Goal: Task Accomplishment & Management: Complete application form

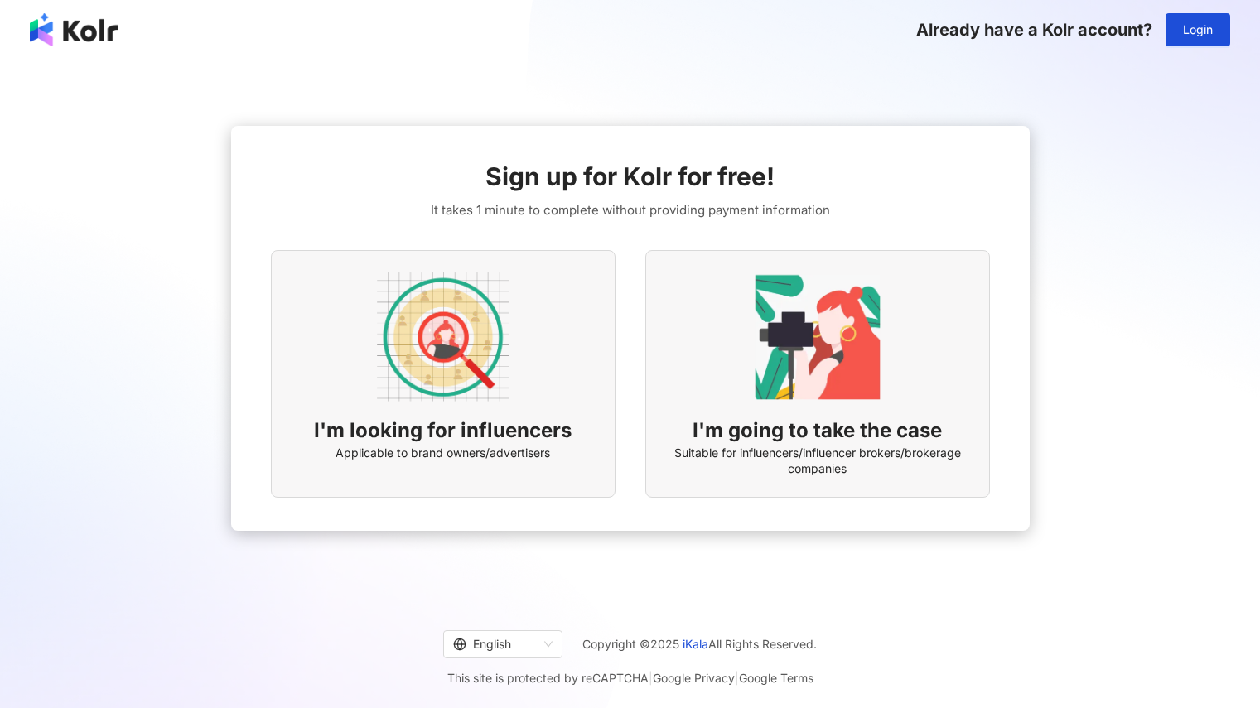
click at [556, 401] on div "I'm looking for influencers Applicable to brand owners/advertisers" at bounding box center [443, 374] width 345 height 248
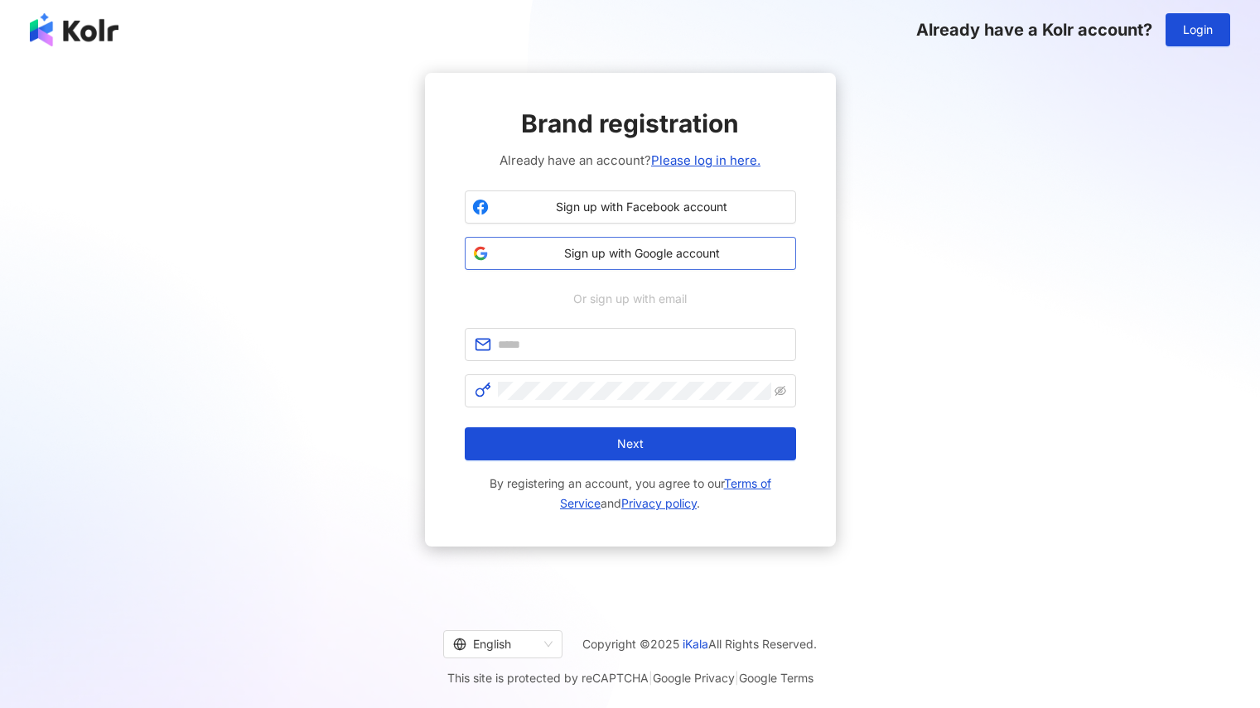
click at [620, 259] on span "Sign up with Google account" at bounding box center [641, 253] width 293 height 17
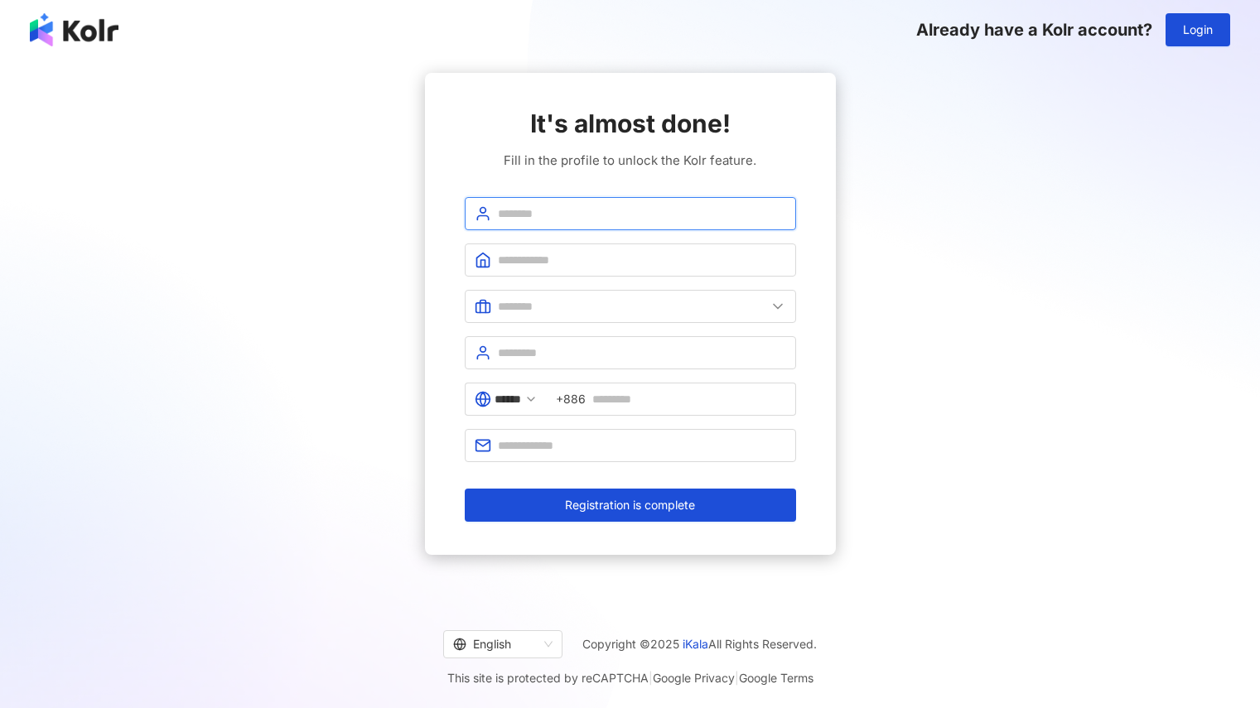
click at [577, 205] on input "text" at bounding box center [642, 214] width 288 height 18
type input "**********"
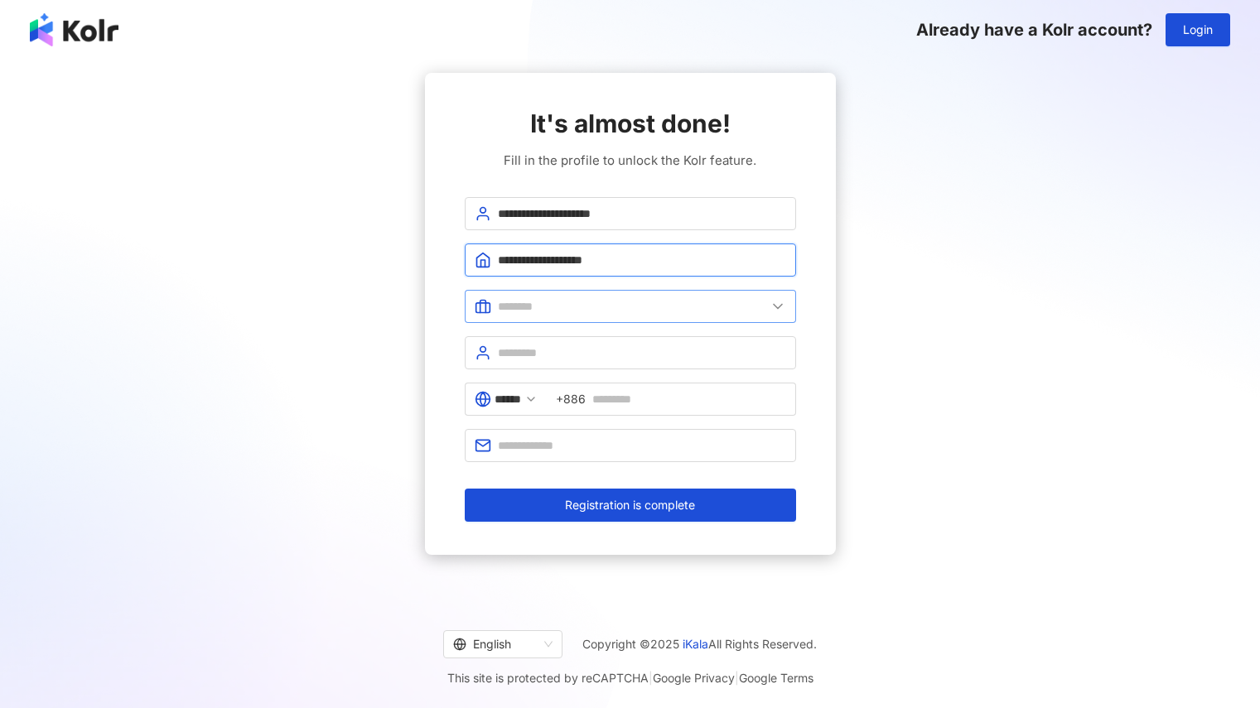
type input "**********"
click at [735, 304] on input "text" at bounding box center [632, 306] width 268 height 18
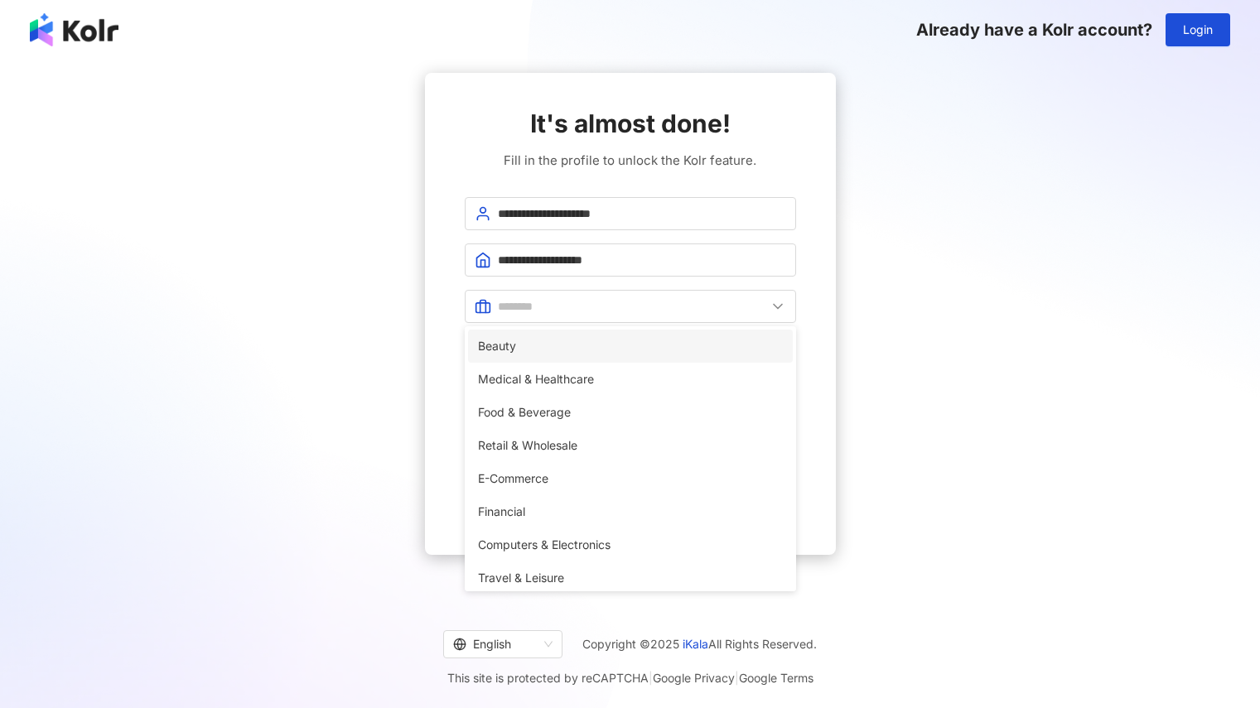
click at [728, 336] on li "Beauty" at bounding box center [630, 346] width 325 height 33
type input "******"
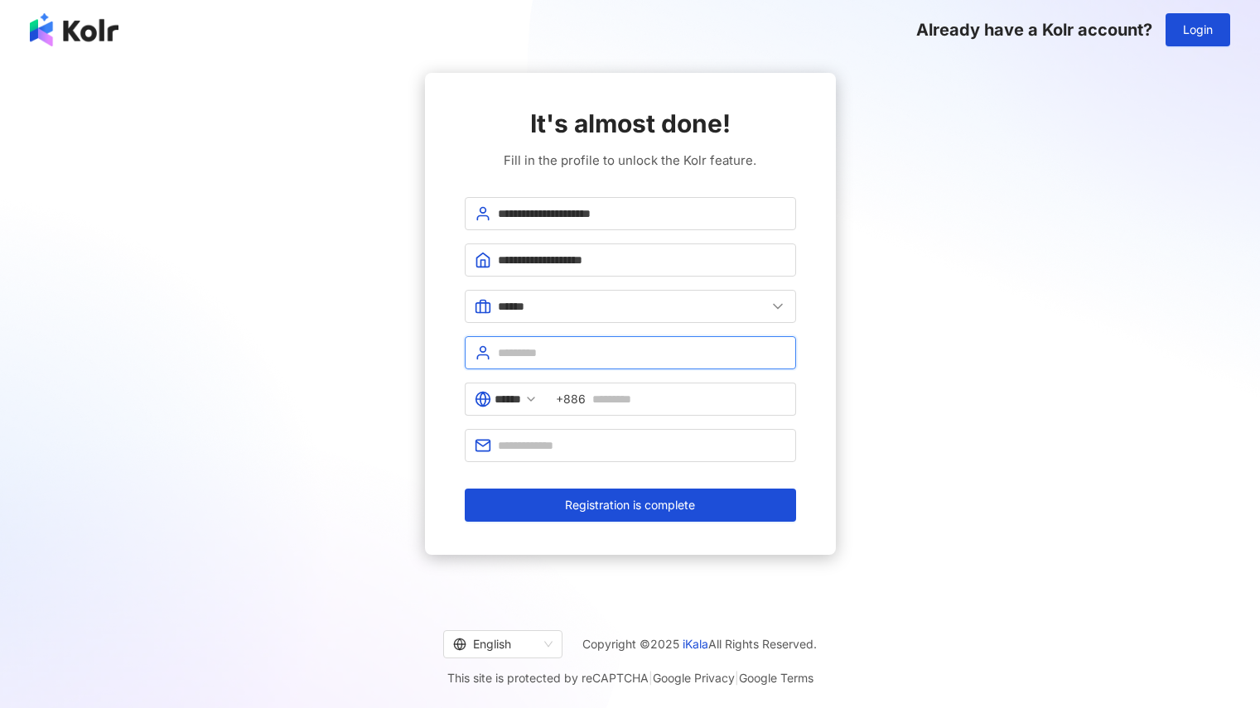
click at [691, 352] on input "text" at bounding box center [642, 353] width 288 height 18
type input "*"
type input "***"
click at [653, 407] on input "text" at bounding box center [689, 399] width 194 height 18
click at [633, 453] on input "text" at bounding box center [642, 445] width 288 height 18
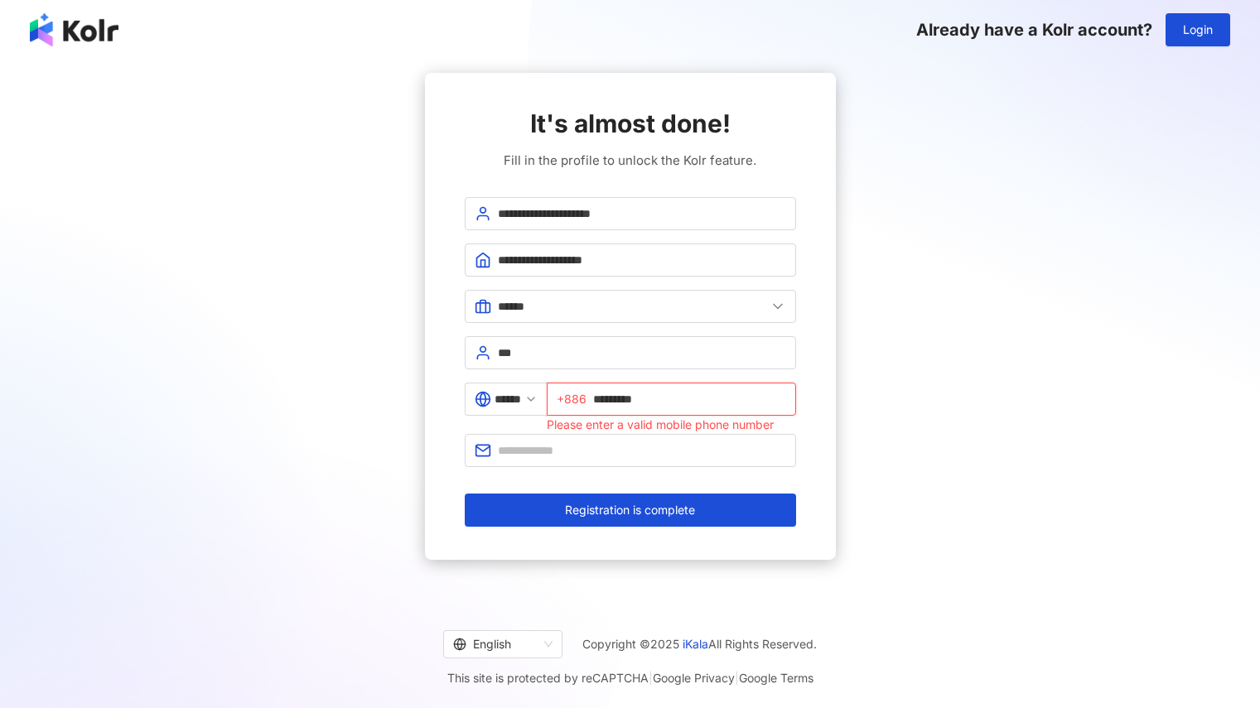
click at [609, 402] on input "*********" at bounding box center [689, 399] width 193 height 18
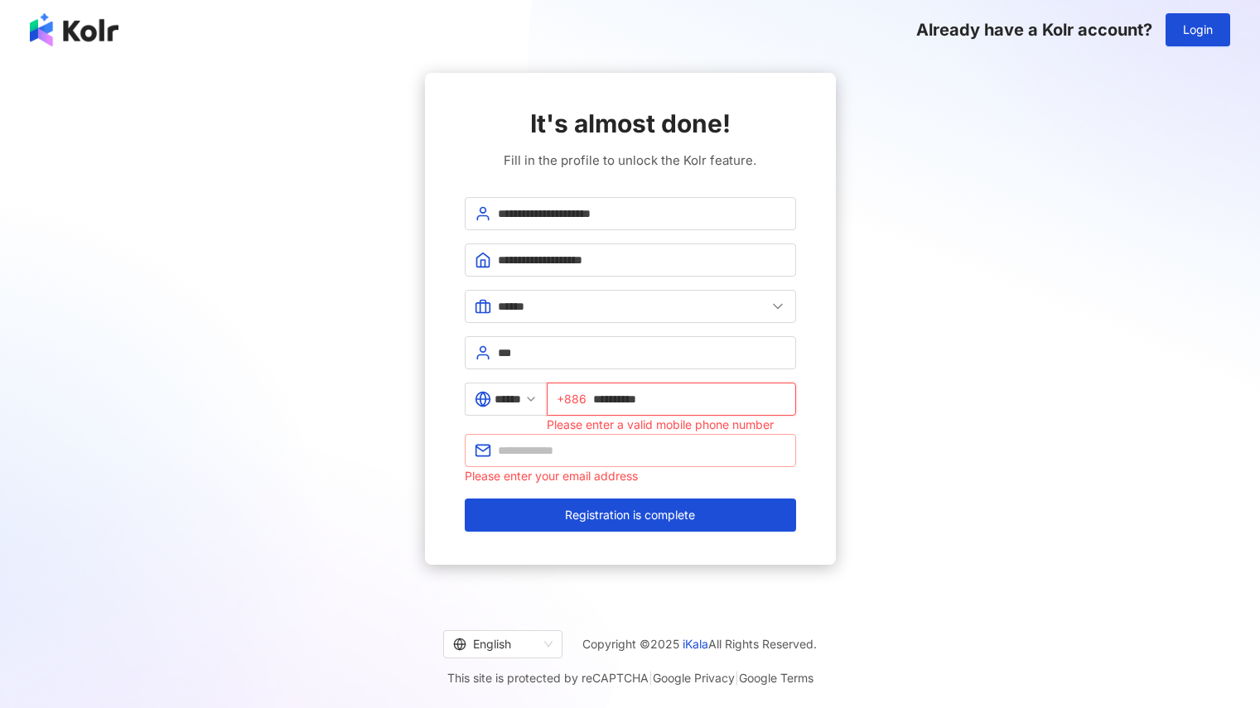
type input "**********"
click at [600, 443] on input "text" at bounding box center [642, 450] width 288 height 18
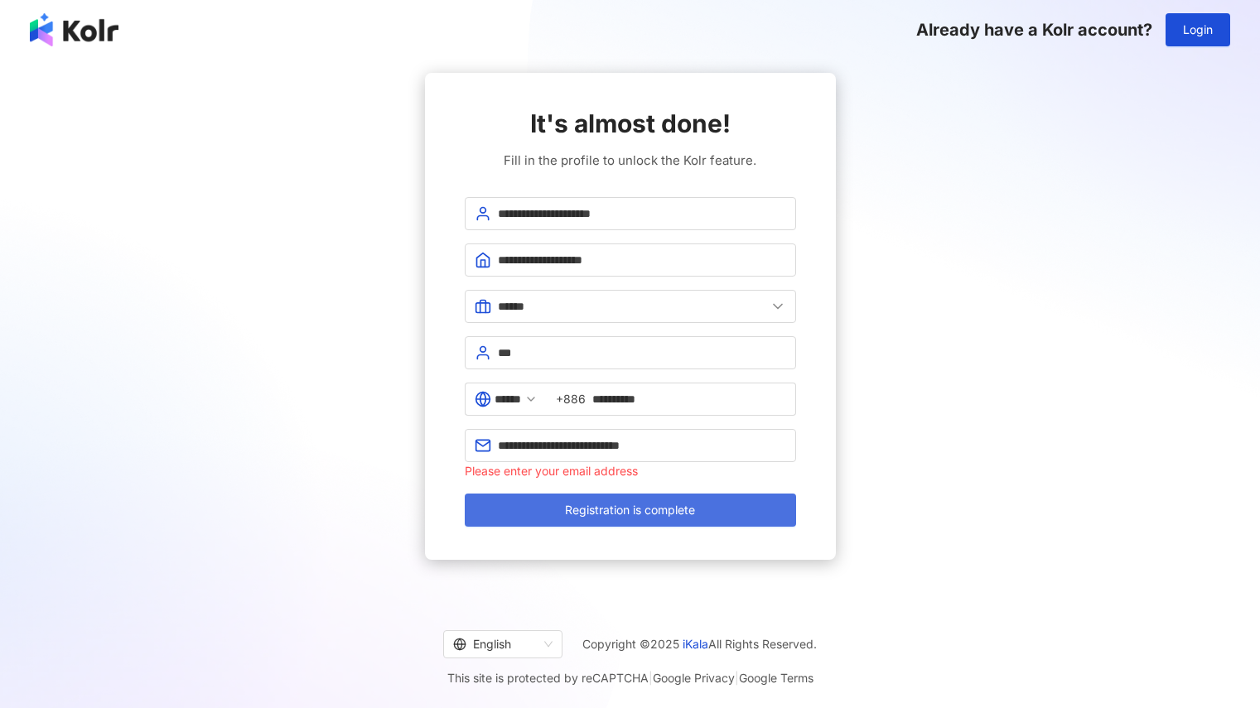
click at [612, 511] on span "Registration is complete" at bounding box center [630, 510] width 130 height 13
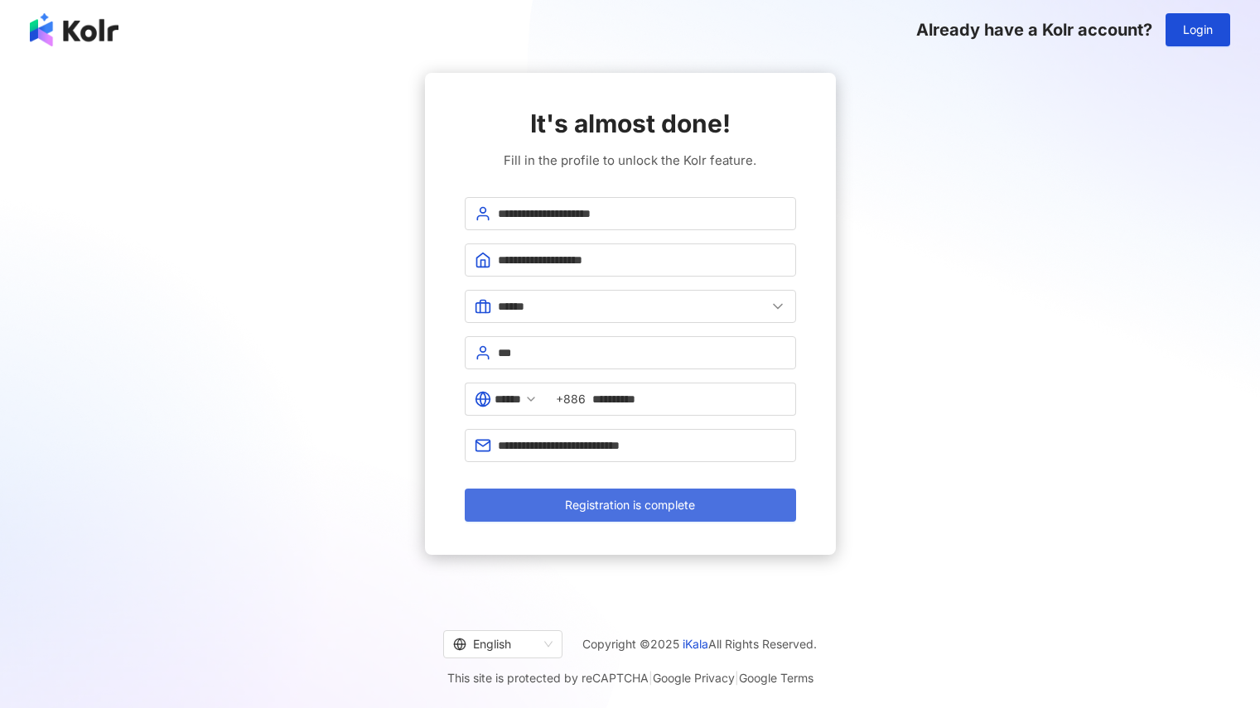
click at [699, 507] on button "Registration is complete" at bounding box center [630, 505] width 331 height 33
click at [668, 513] on button "Registration is complete" at bounding box center [630, 505] width 331 height 33
click at [621, 507] on span "Registration is complete" at bounding box center [630, 505] width 130 height 13
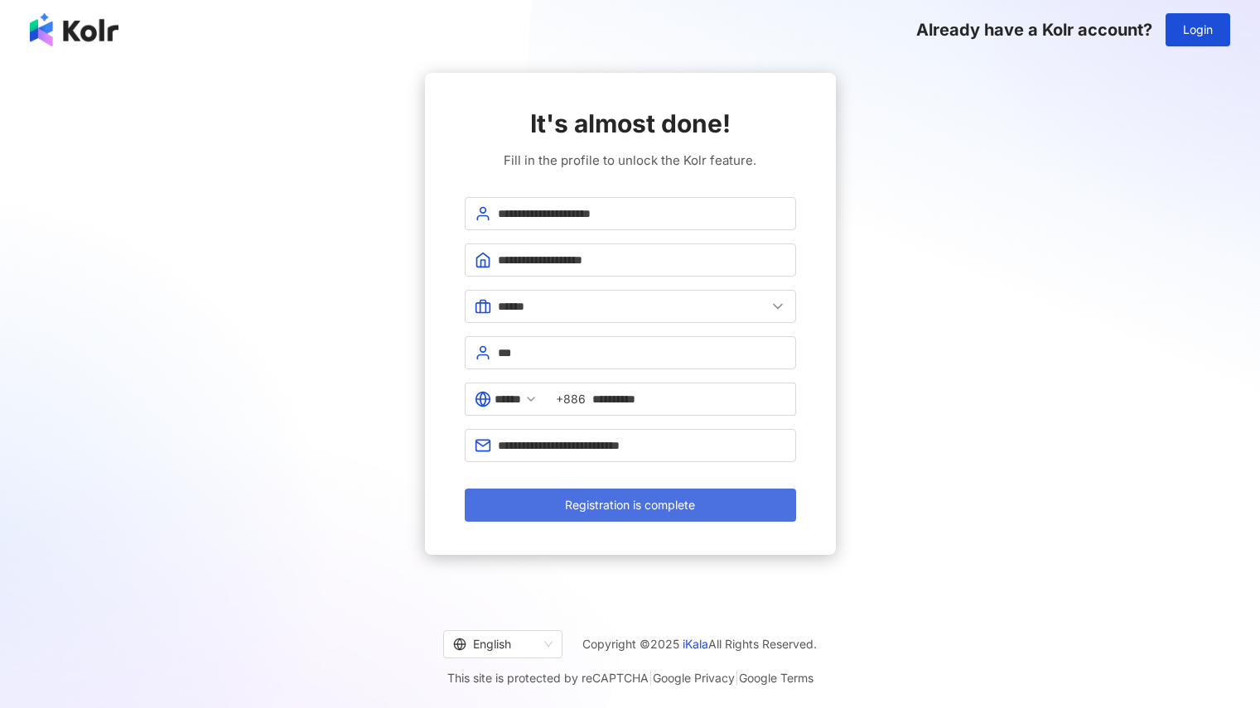
click at [621, 507] on span "Registration is complete" at bounding box center [630, 505] width 130 height 13
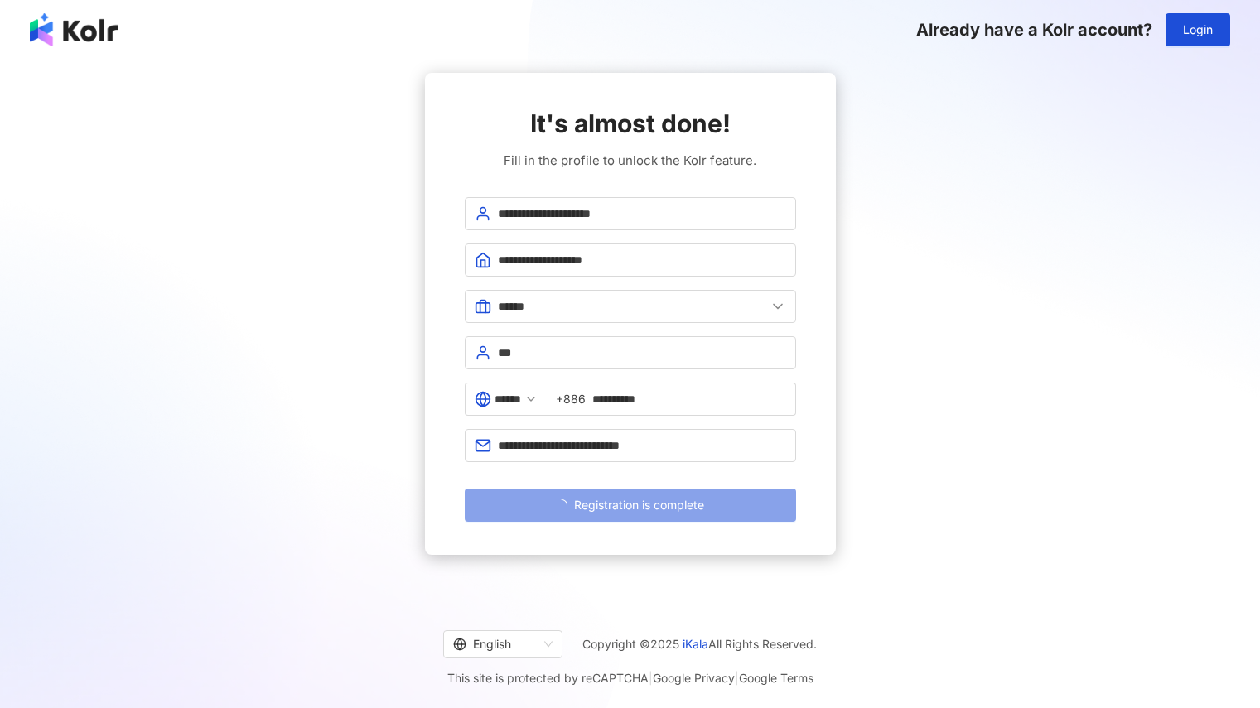
click at [621, 507] on span "Registration is complete" at bounding box center [639, 505] width 130 height 13
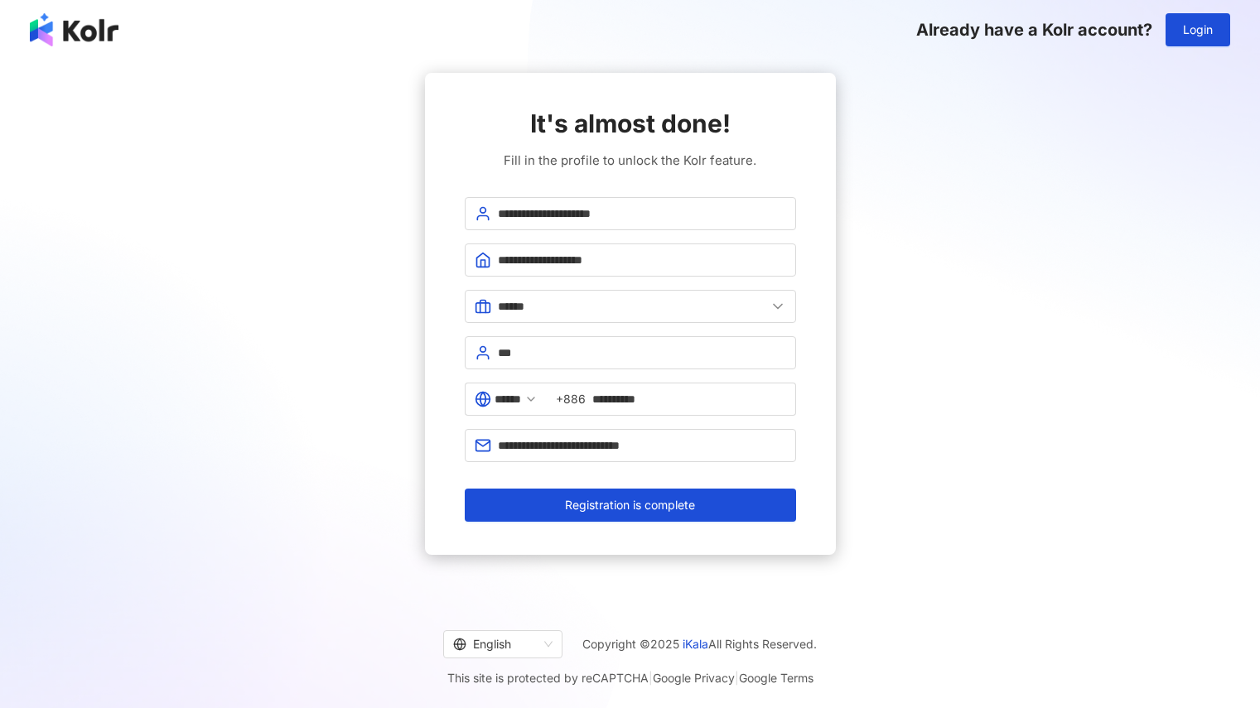
click at [653, 462] on form "**********" at bounding box center [630, 359] width 331 height 325
click at [645, 451] on input "**********" at bounding box center [642, 445] width 288 height 18
type input "**********"
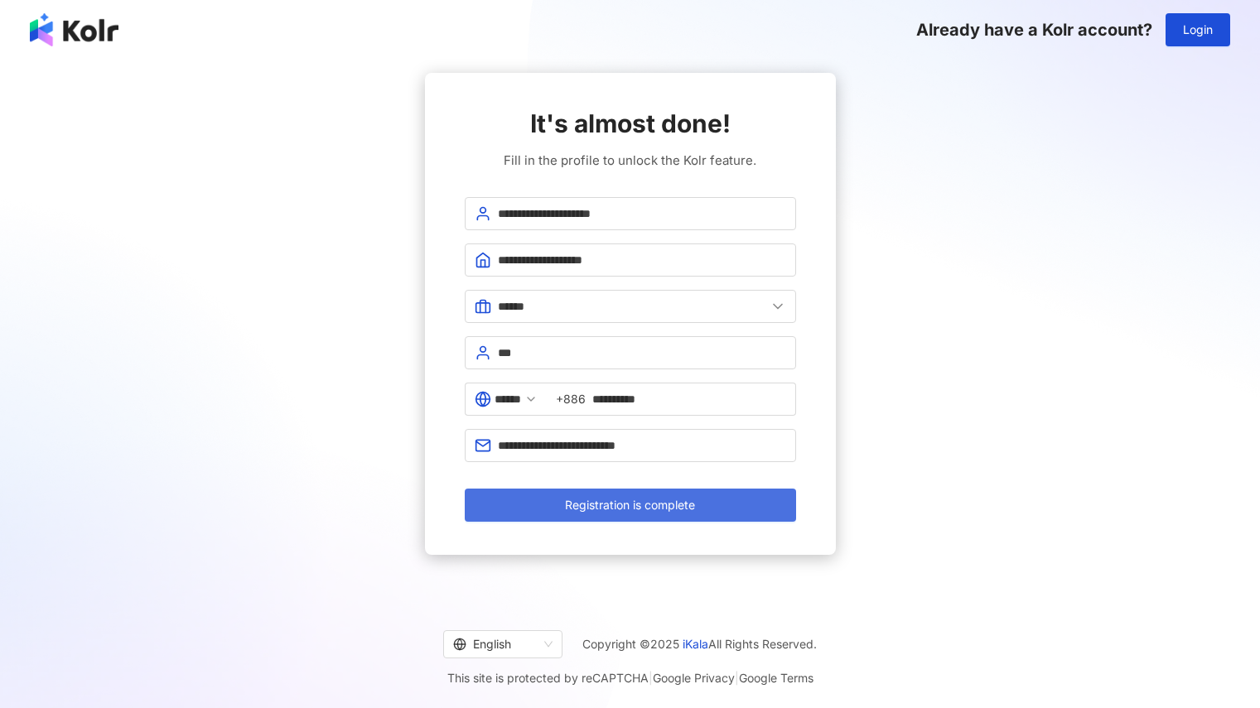
click at [634, 505] on span "Registration is complete" at bounding box center [630, 505] width 130 height 13
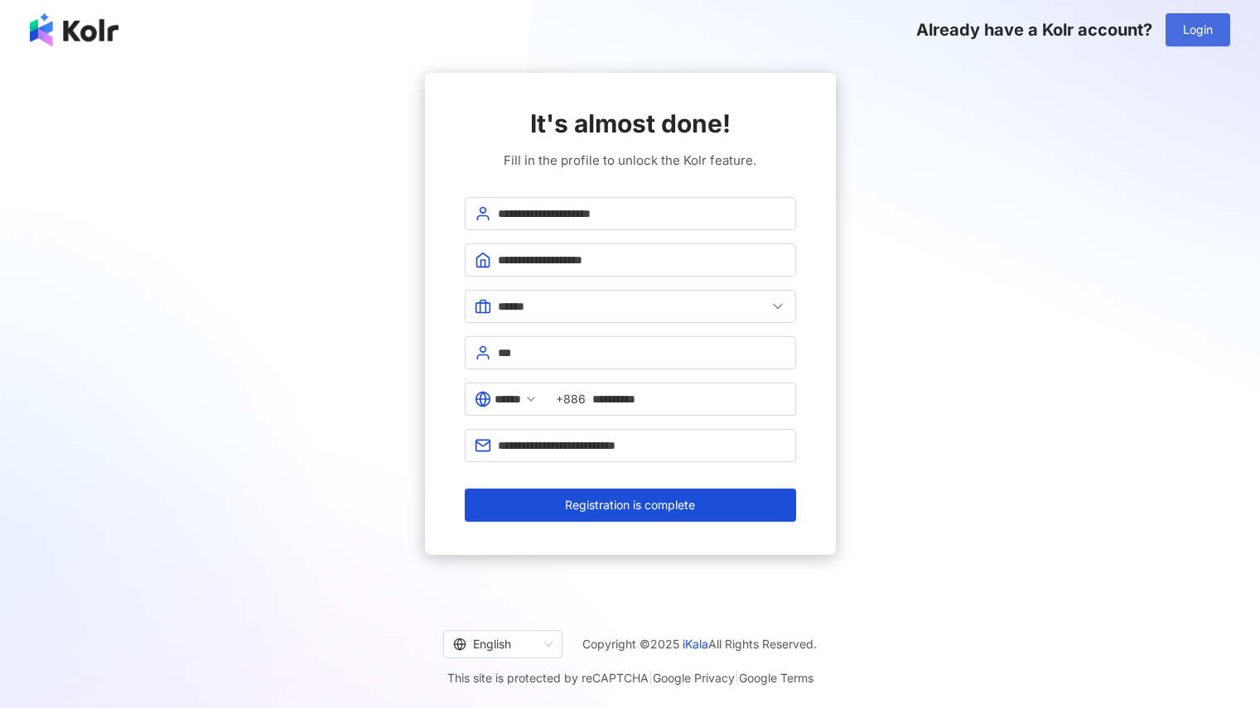
click at [1193, 36] on span "Login" at bounding box center [1198, 29] width 30 height 13
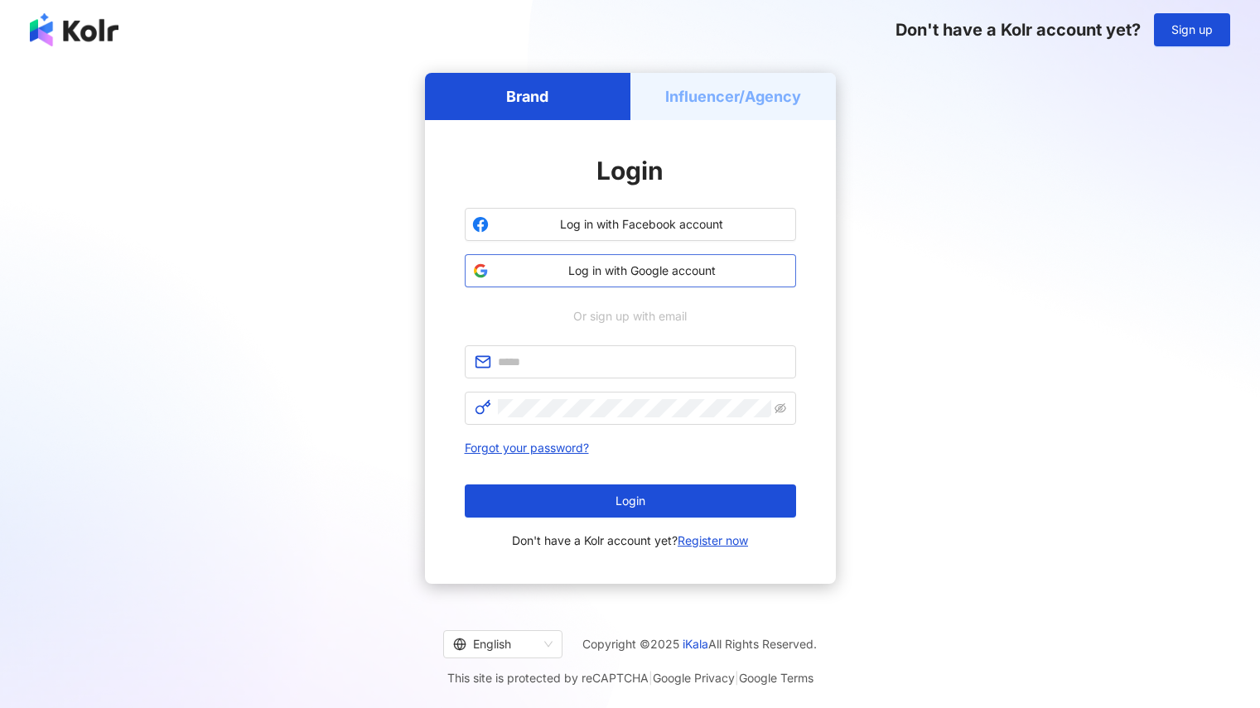
click at [672, 268] on span "Log in with Google account" at bounding box center [641, 271] width 293 height 17
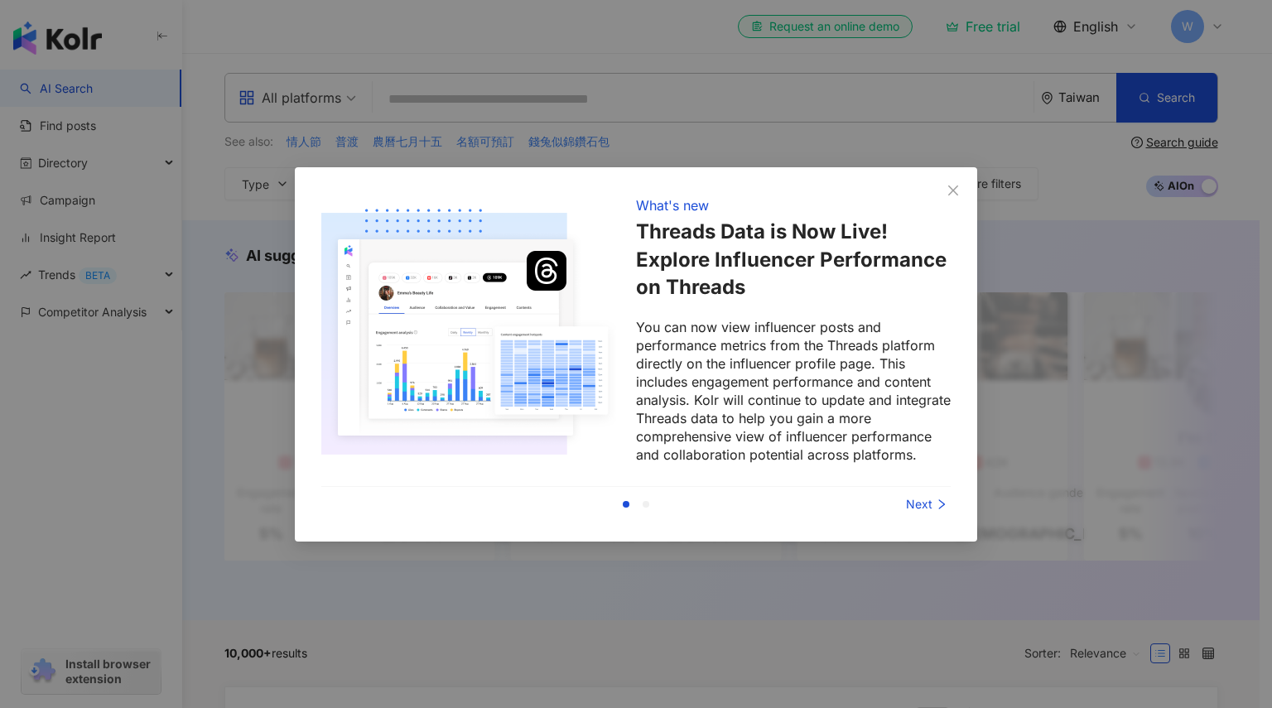
click at [908, 497] on div "Next" at bounding box center [889, 504] width 124 height 18
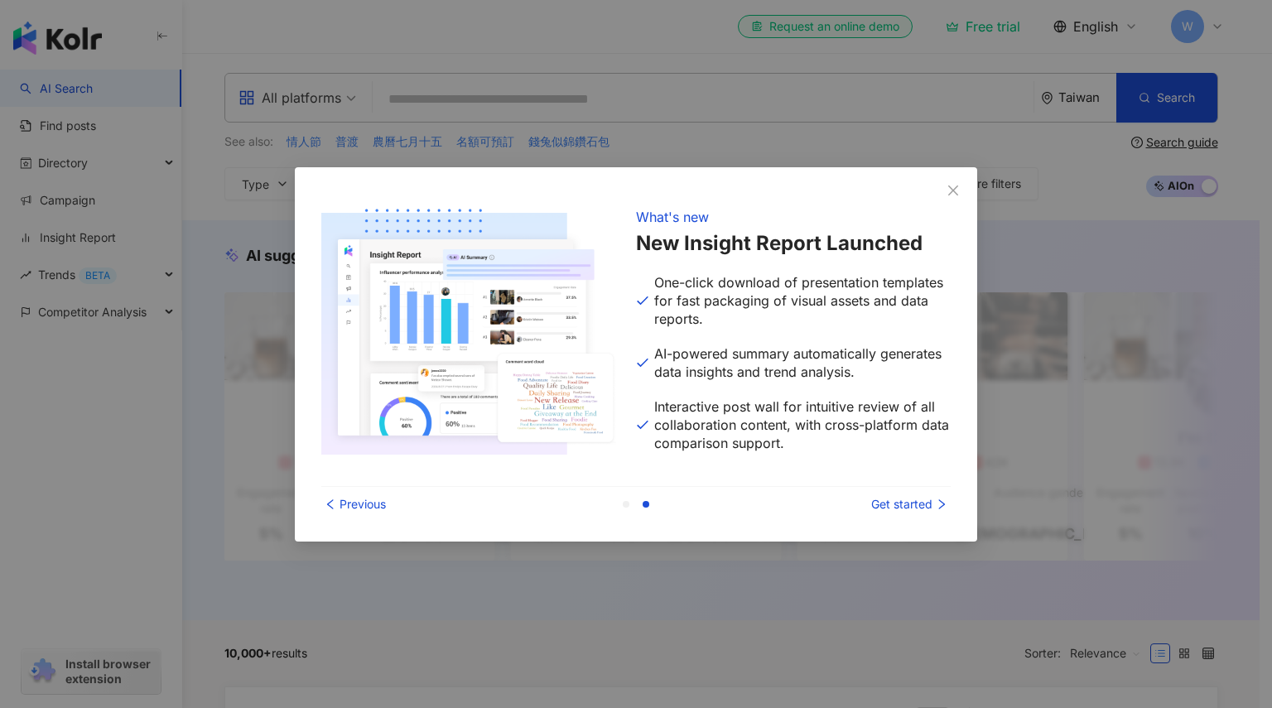
drag, startPoint x: 904, startPoint y: 368, endPoint x: 896, endPoint y: 335, distance: 34.0
click at [896, 335] on div "What's new New Insight Report Launched One-click download of presentation templ…" at bounding box center [793, 330] width 315 height 273
drag, startPoint x: 896, startPoint y: 335, endPoint x: 882, endPoint y: 381, distance: 48.5
click at [882, 381] on div "What's new New Insight Report Launched One-click download of presentation templ…" at bounding box center [793, 330] width 315 height 273
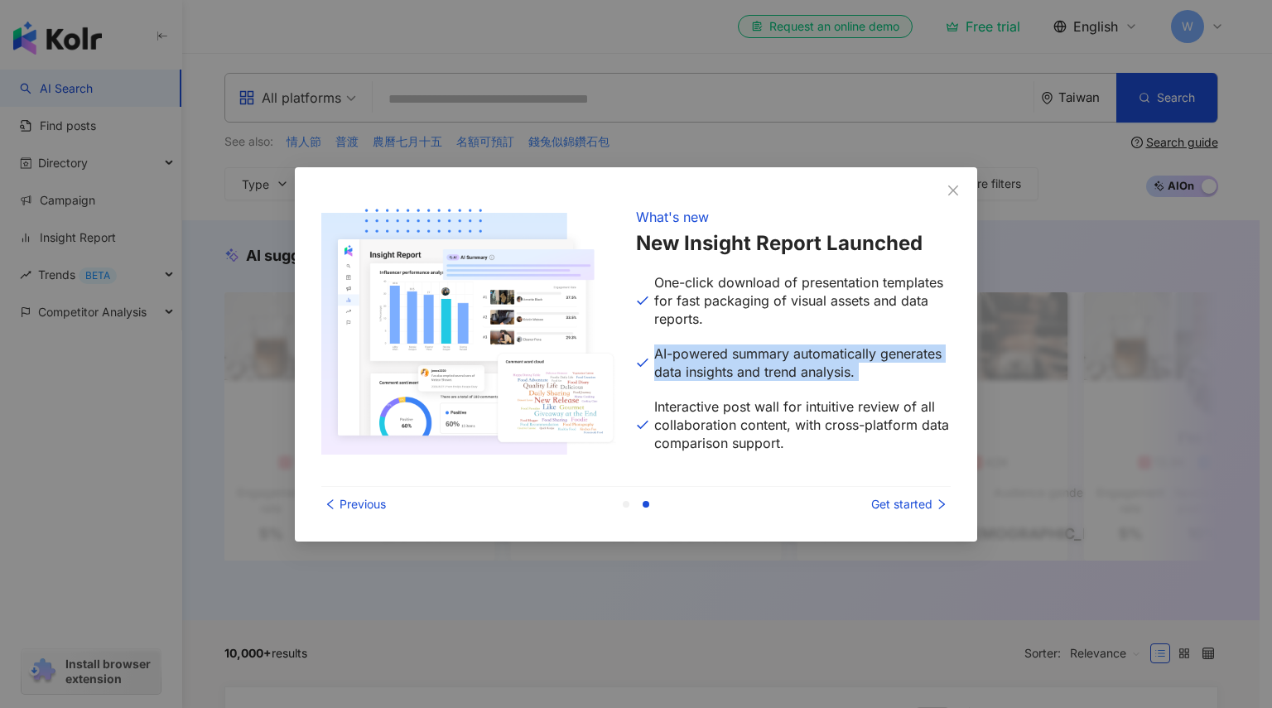
click at [882, 381] on p "AI-powered summary automatically generates data insights and trend analysis." at bounding box center [793, 363] width 315 height 36
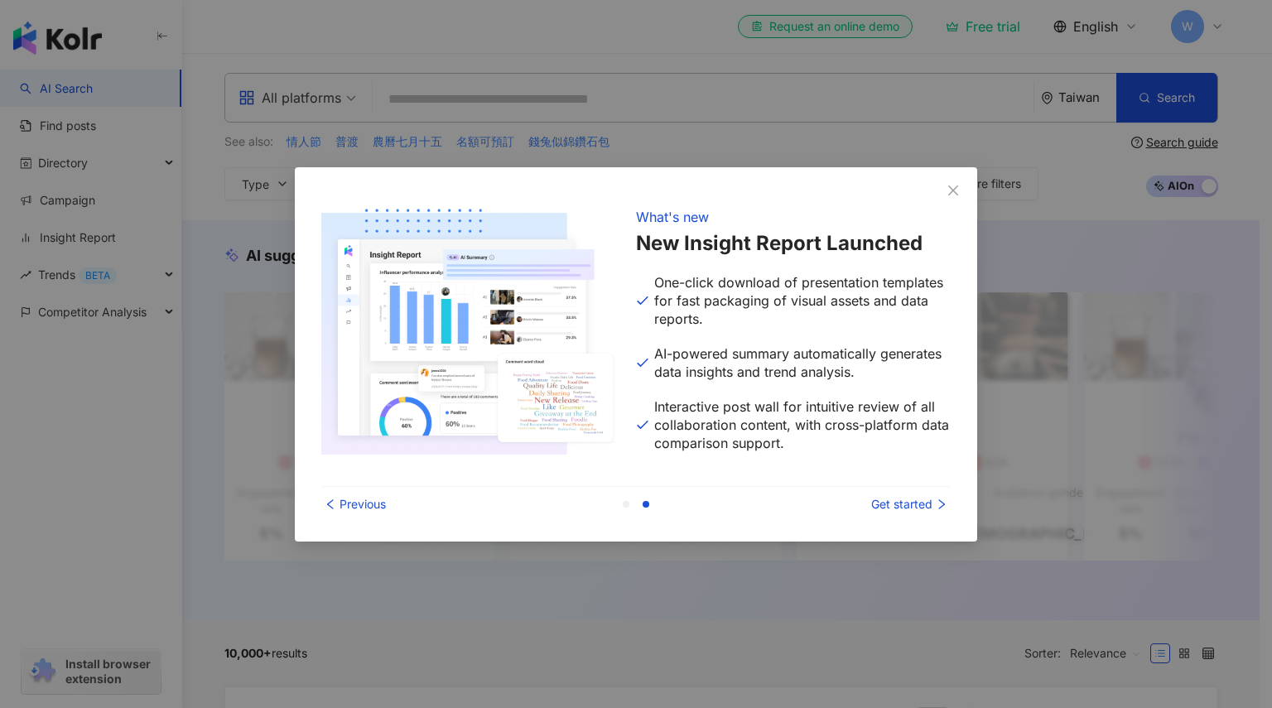
click at [882, 381] on p "AI-powered summary automatically generates data insights and trend analysis." at bounding box center [793, 363] width 315 height 36
click at [834, 446] on p "Interactive post wall for intuitive review of all collaboration content, with c…" at bounding box center [793, 425] width 315 height 55
click at [894, 502] on div "Get started" at bounding box center [889, 504] width 124 height 18
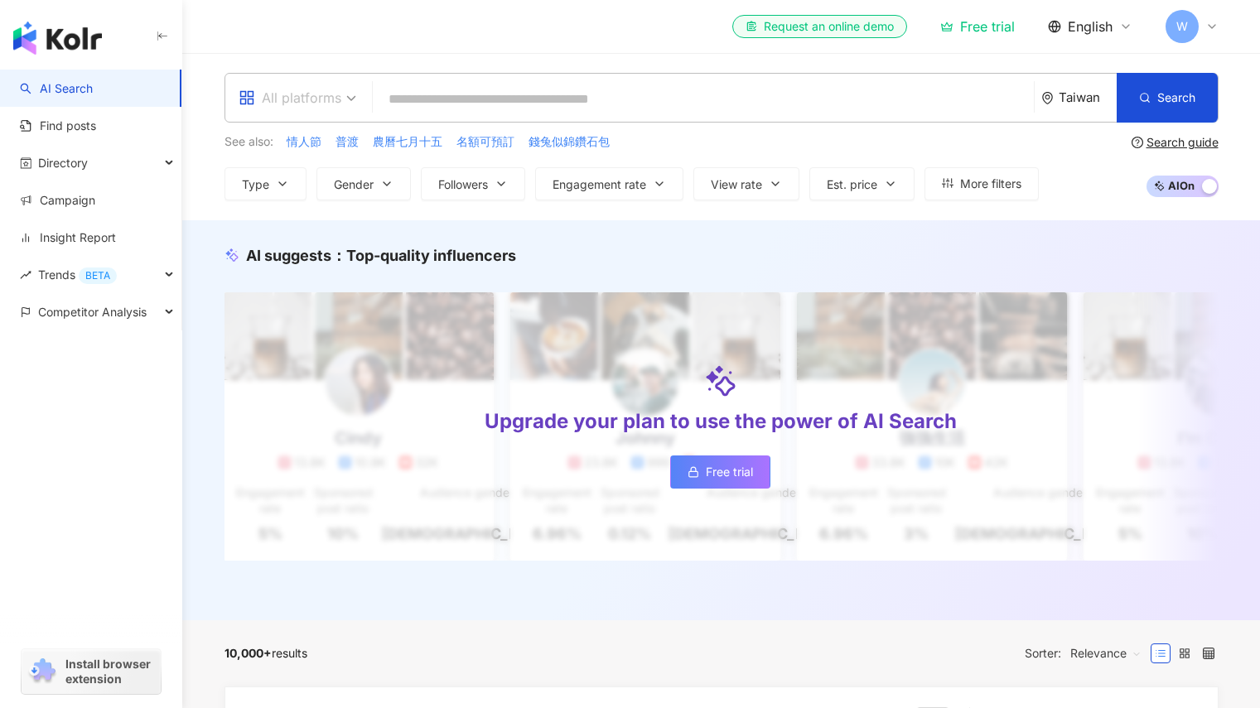
click at [327, 108] on div "All platforms" at bounding box center [290, 97] width 103 height 27
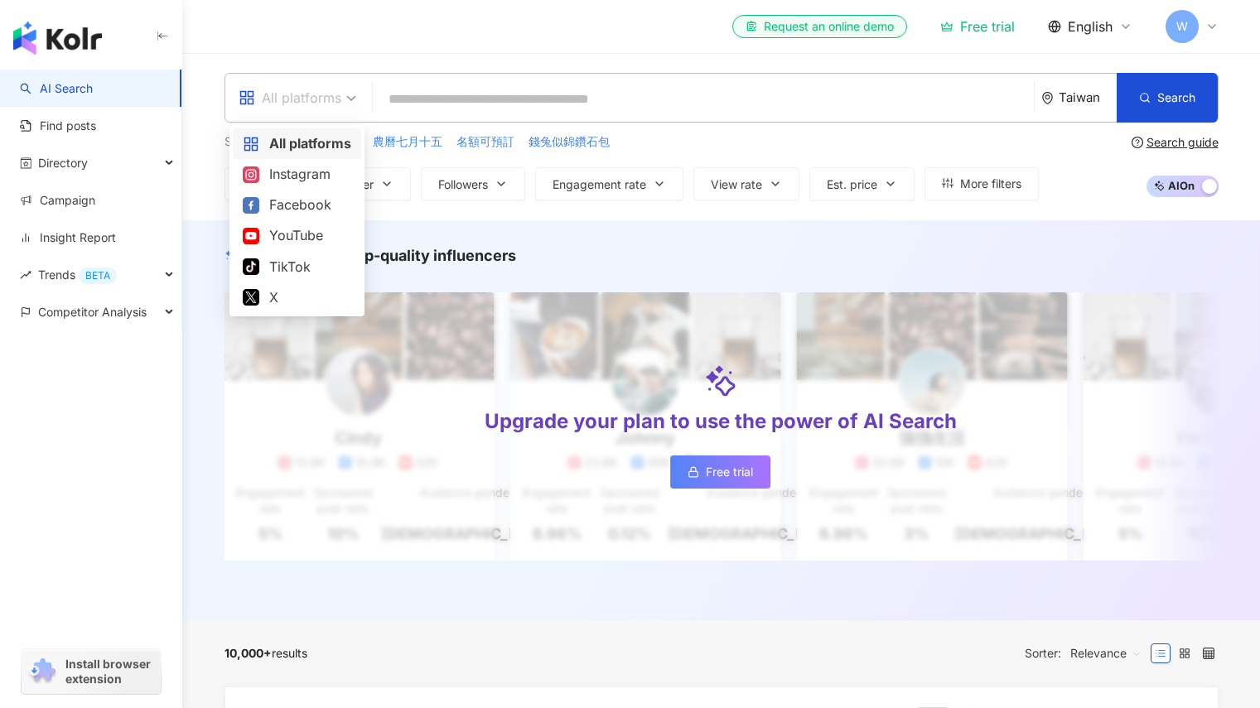
click at [1103, 25] on span "English" at bounding box center [1090, 26] width 45 height 18
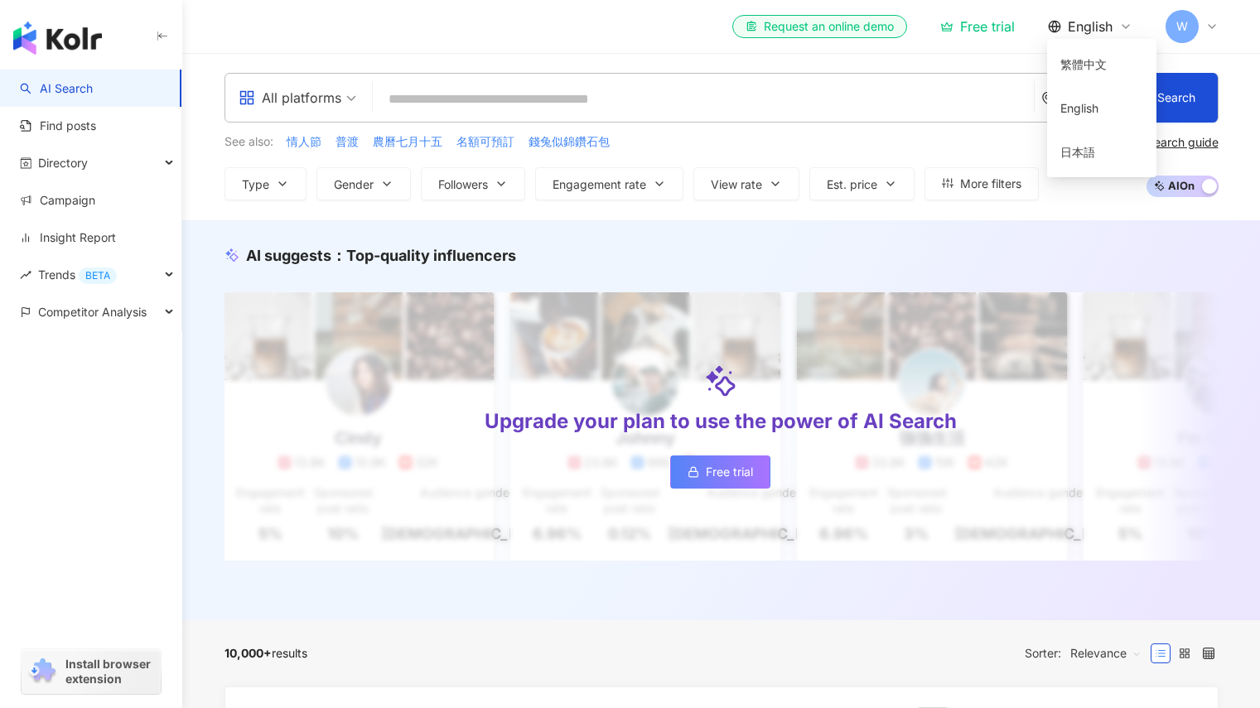
click at [1103, 25] on span "English" at bounding box center [1090, 26] width 45 height 18
click at [615, 31] on div "el-icon-cs Request an online demo Free trial English W" at bounding box center [721, 26] width 994 height 53
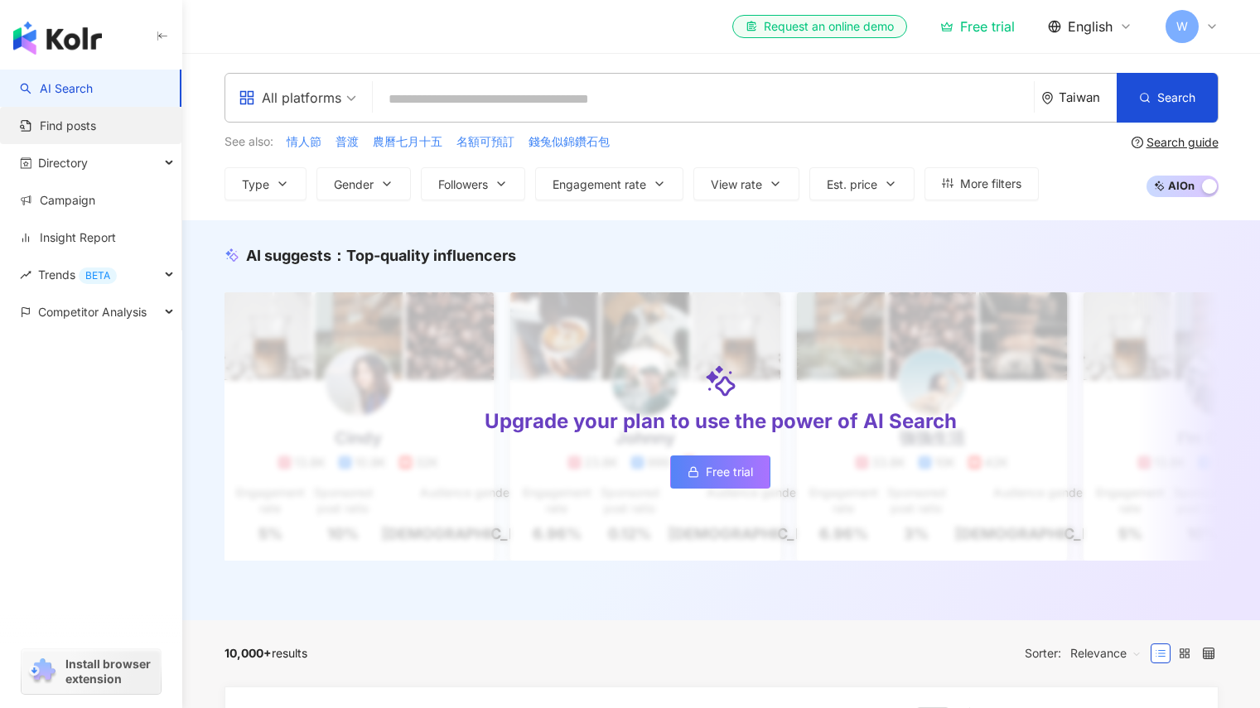
click at [96, 128] on link "Find posts" at bounding box center [58, 126] width 76 height 17
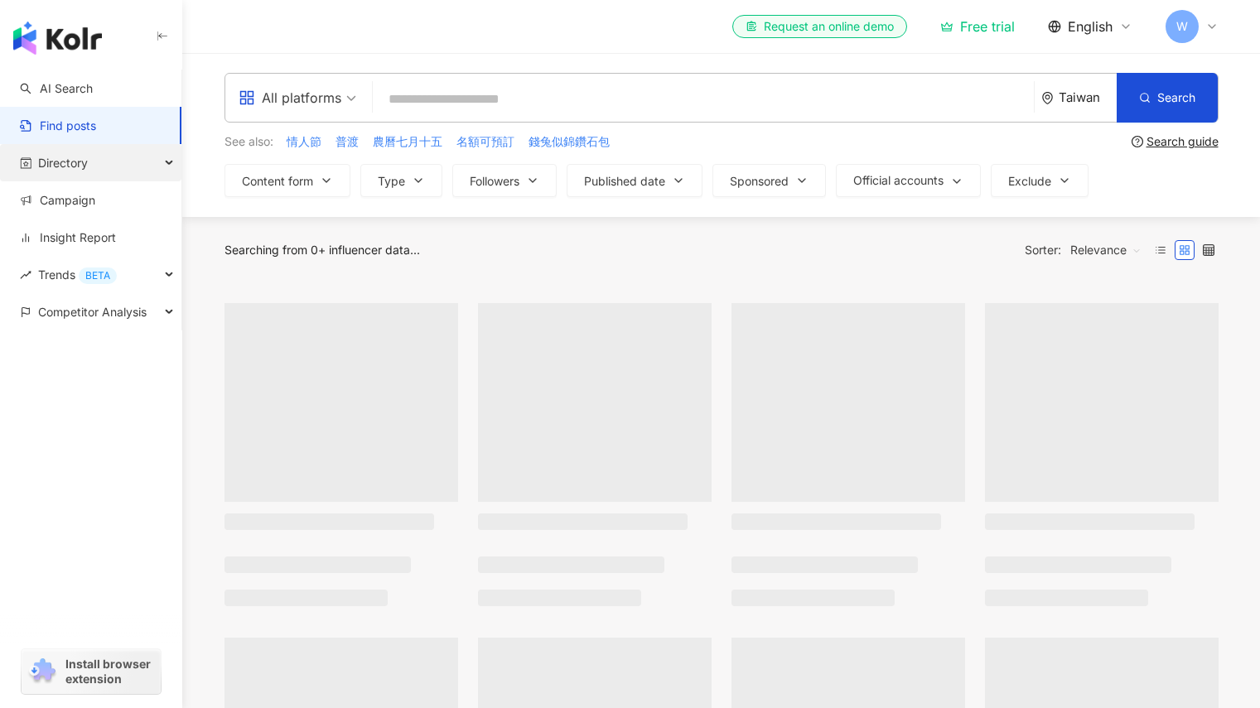
click at [105, 166] on div "Directory" at bounding box center [90, 162] width 181 height 37
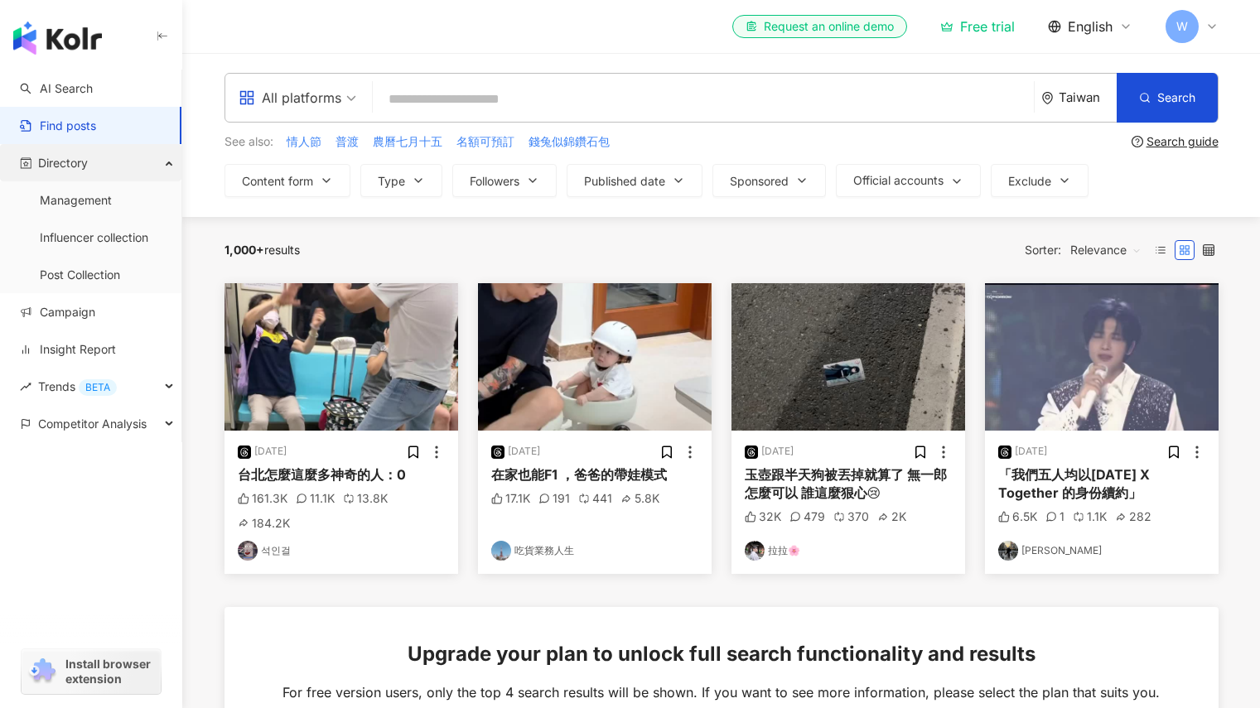
click at [134, 171] on div "Directory" at bounding box center [90, 162] width 181 height 37
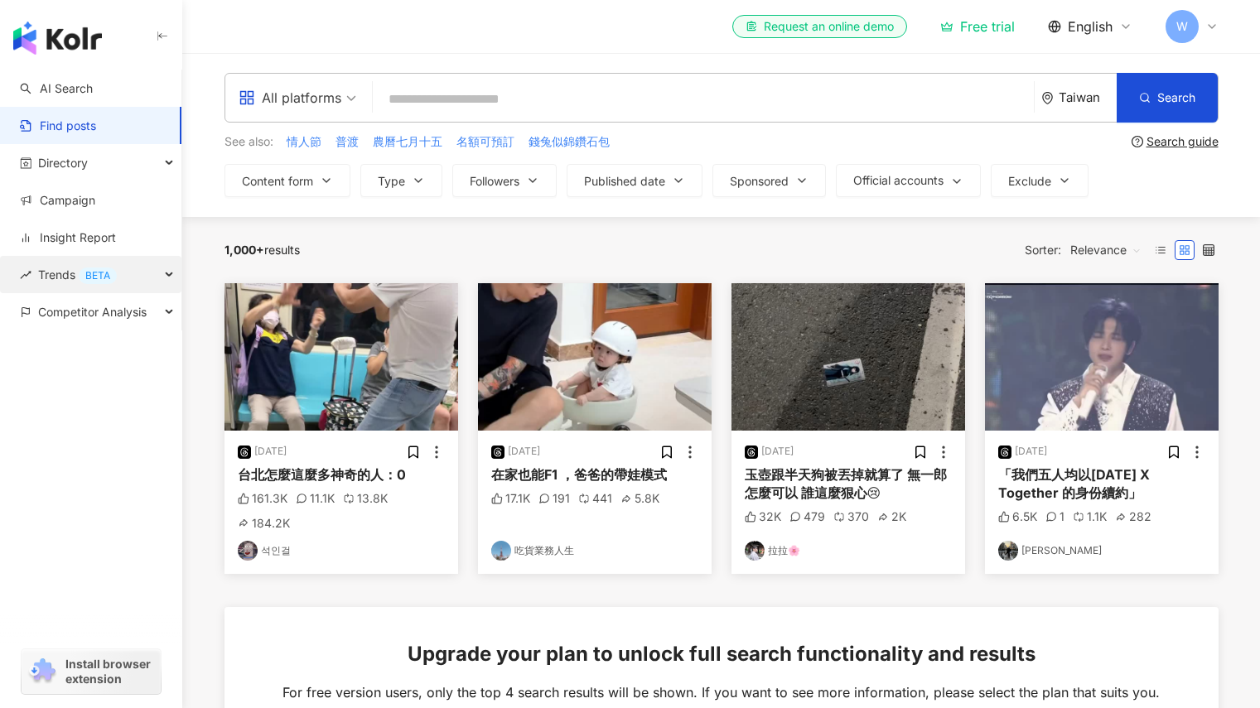
click at [122, 277] on div "Trends BETA" at bounding box center [90, 274] width 181 height 37
click at [971, 27] on div "Free trial" at bounding box center [977, 26] width 75 height 17
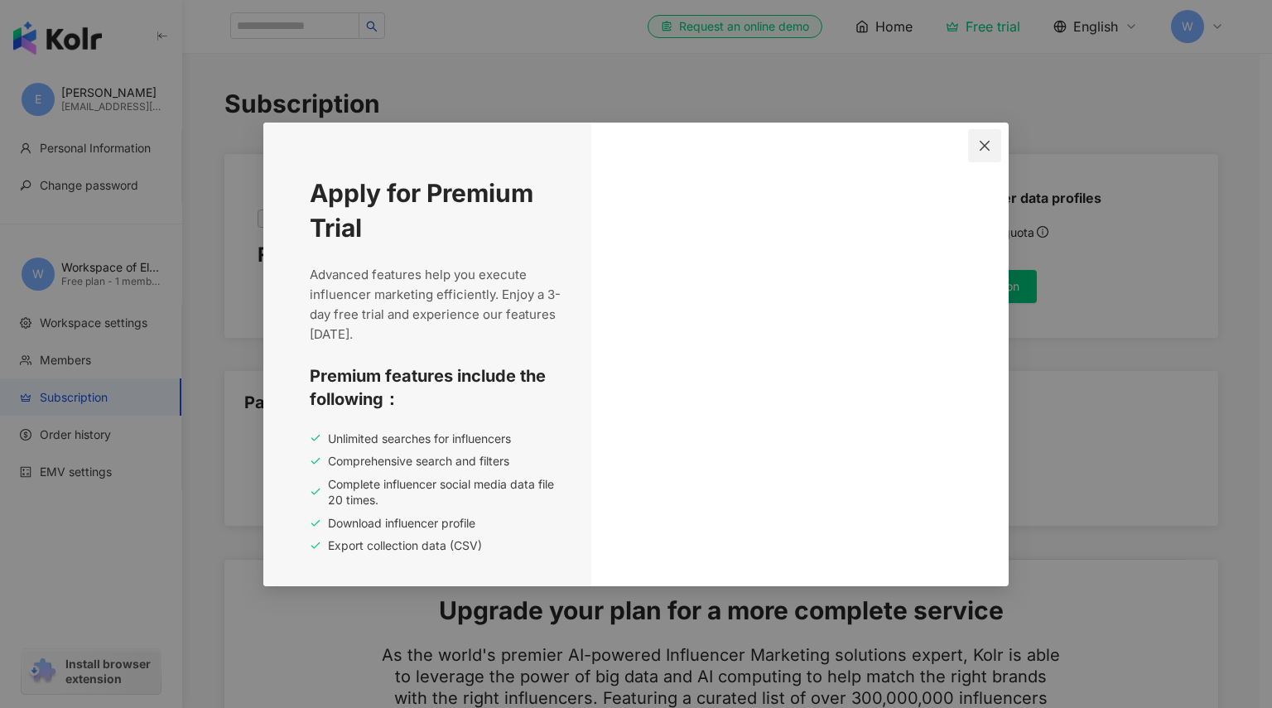
click at [993, 138] on button "Close" at bounding box center [984, 145] width 33 height 33
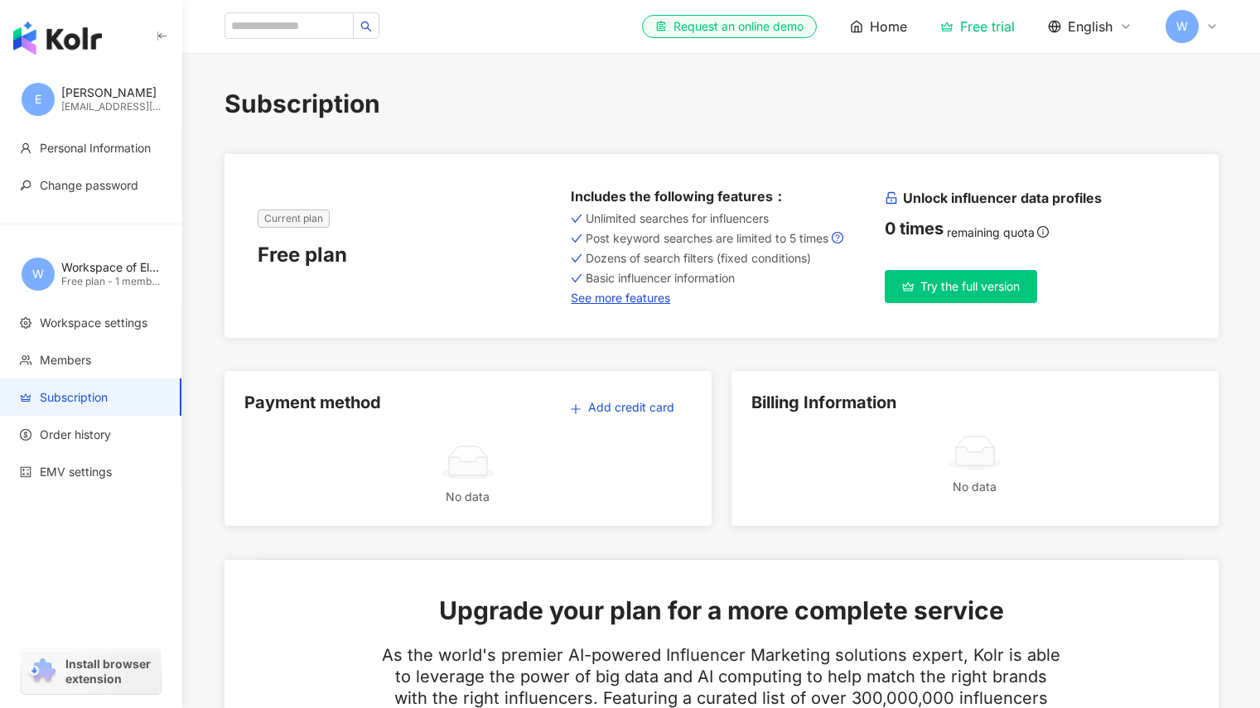
click at [1208, 29] on icon at bounding box center [1211, 26] width 13 height 13
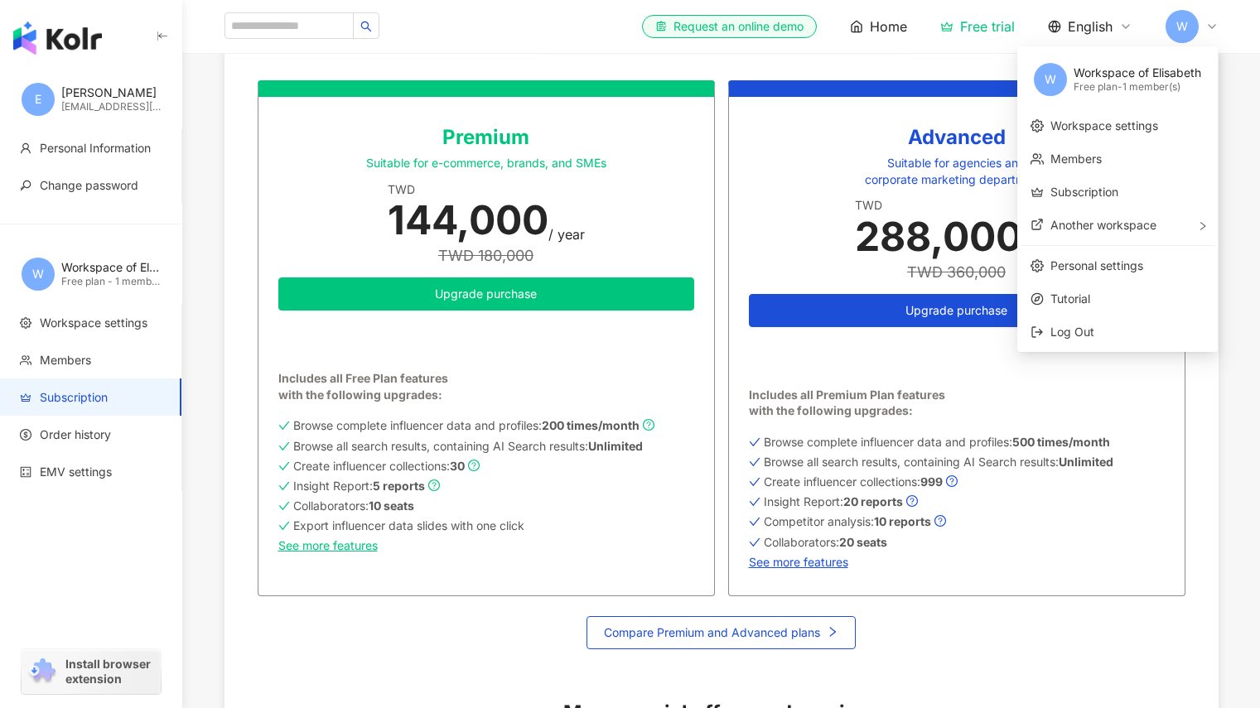
scroll to position [856, 0]
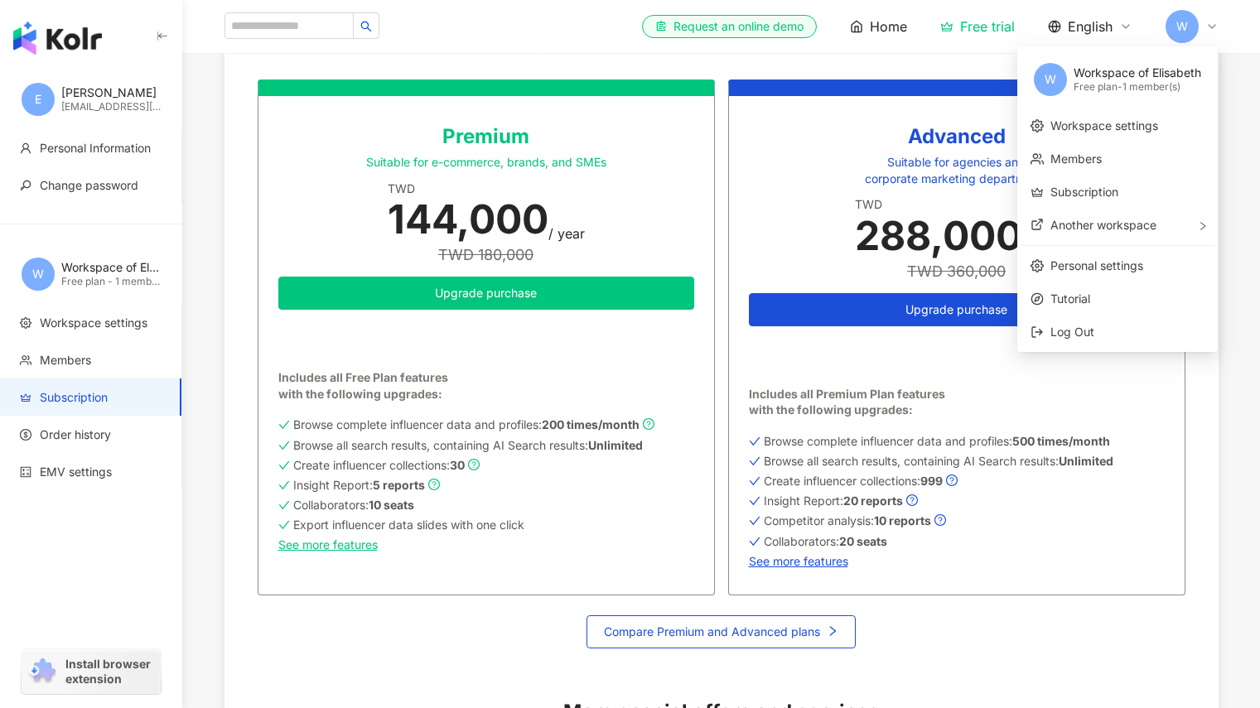
click at [1236, 76] on div "Subscription Current plan Free plan Includes the following features ： Unlimited…" at bounding box center [721, 244] width 1060 height 2028
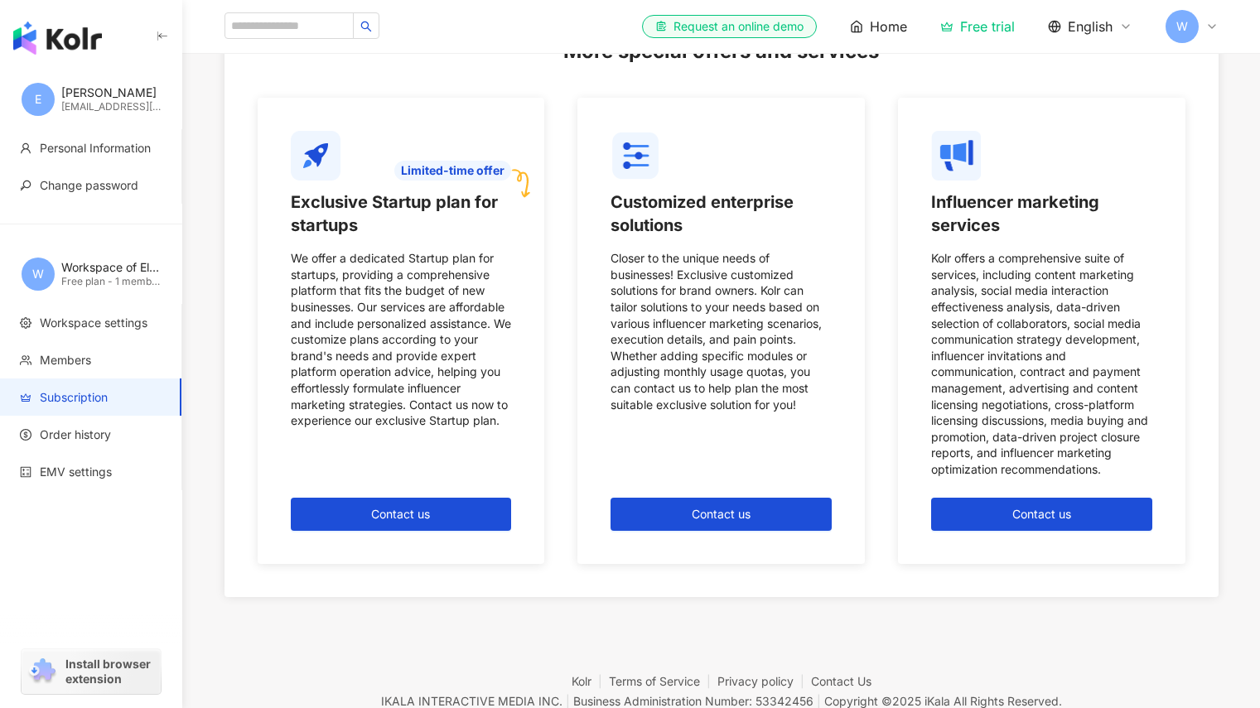
scroll to position [1516, 0]
